Goal: Transaction & Acquisition: Purchase product/service

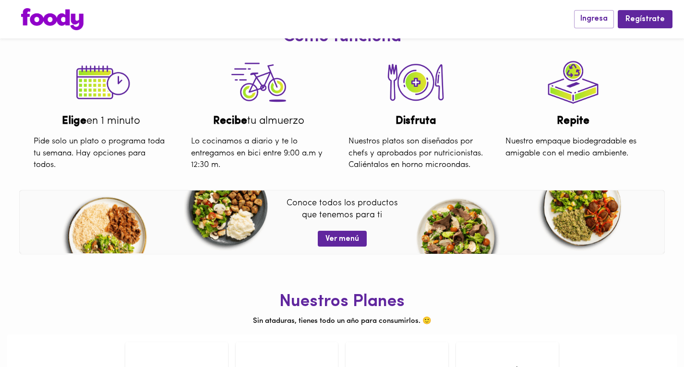
scroll to position [291, 0]
click at [343, 243] on span "Ver menú" at bounding box center [343, 238] width 34 height 9
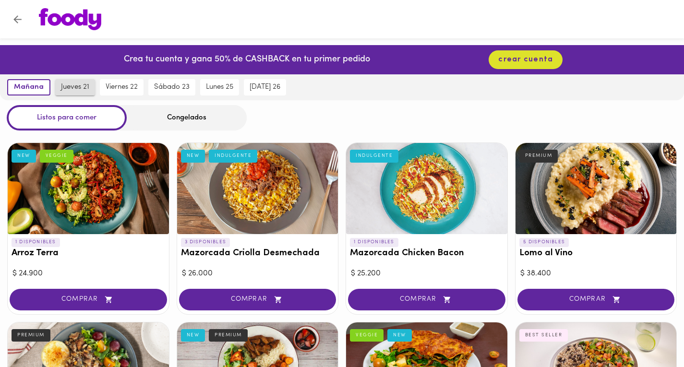
click at [80, 83] on span "jueves 21" at bounding box center [75, 87] width 28 height 9
click at [117, 87] on span "viernes 22" at bounding box center [122, 87] width 32 height 9
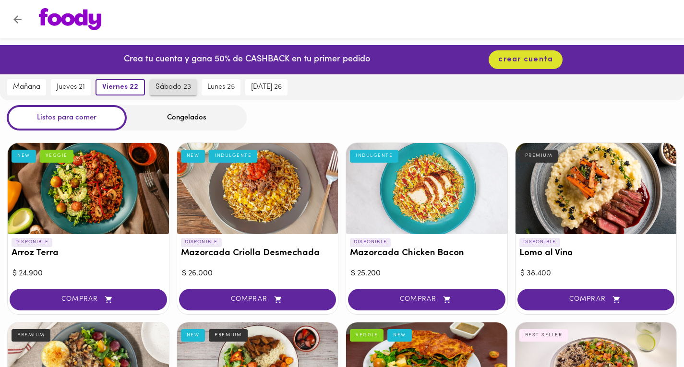
click at [163, 86] on span "sábado 23" at bounding box center [174, 87] width 36 height 9
click at [218, 83] on span "lunes 25" at bounding box center [218, 87] width 27 height 9
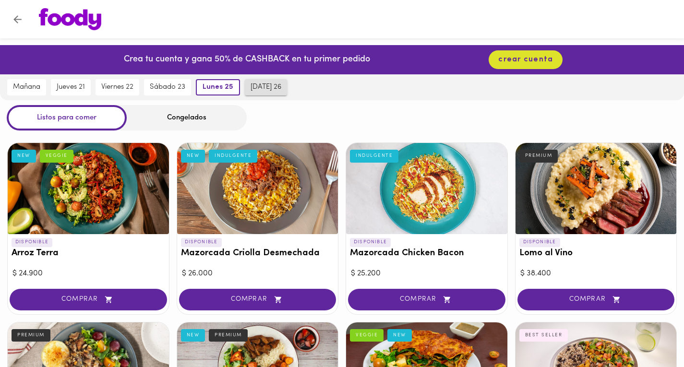
click at [278, 88] on span "[DATE] 26" at bounding box center [266, 87] width 31 height 9
click at [224, 123] on div "Congelados" at bounding box center [187, 117] width 120 height 25
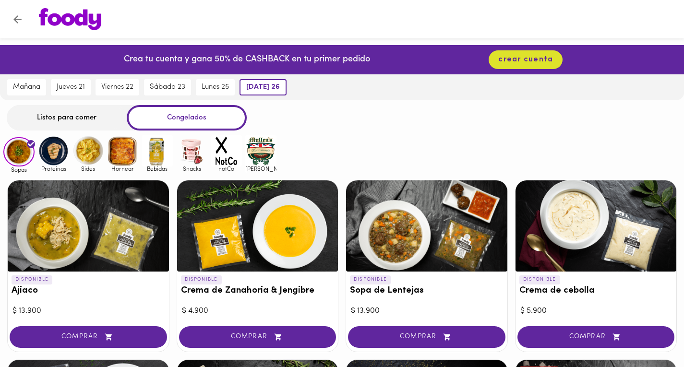
click at [87, 118] on div "Listos para comer" at bounding box center [67, 117] width 120 height 25
